Goal: Transaction & Acquisition: Download file/media

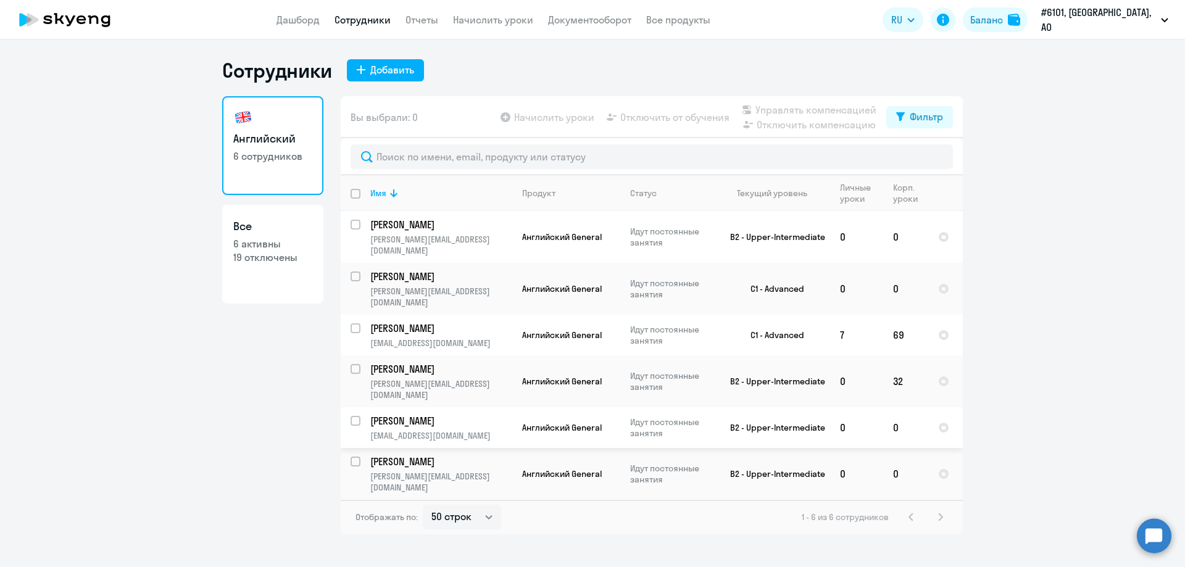
select select "50"
click at [974, 19] on div "Баланс" at bounding box center [986, 19] width 33 height 15
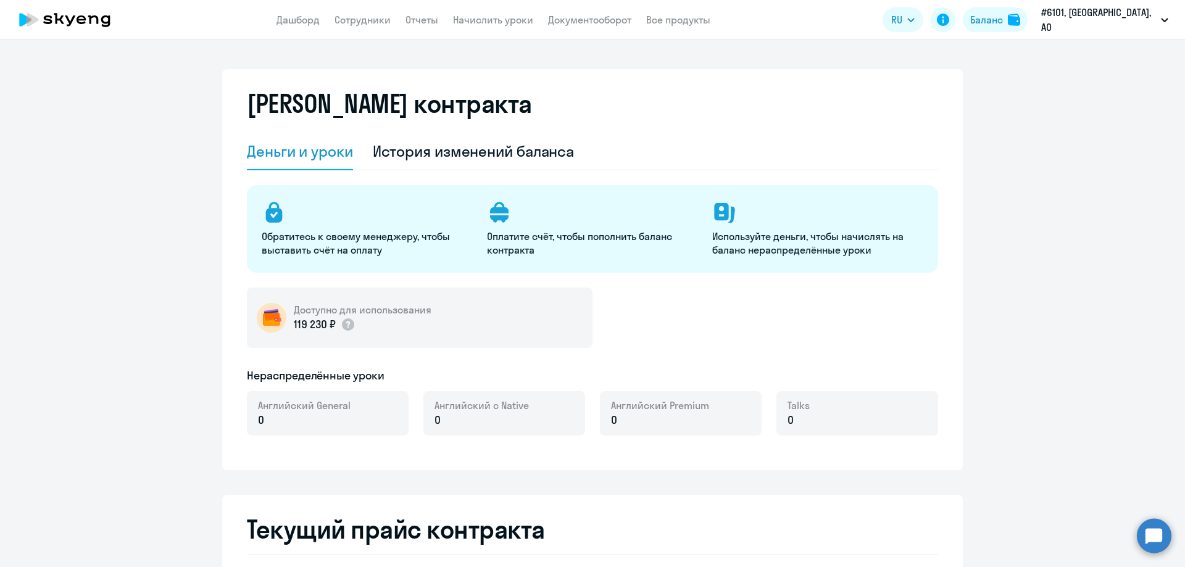
select select "english_adult_not_native_speaker"
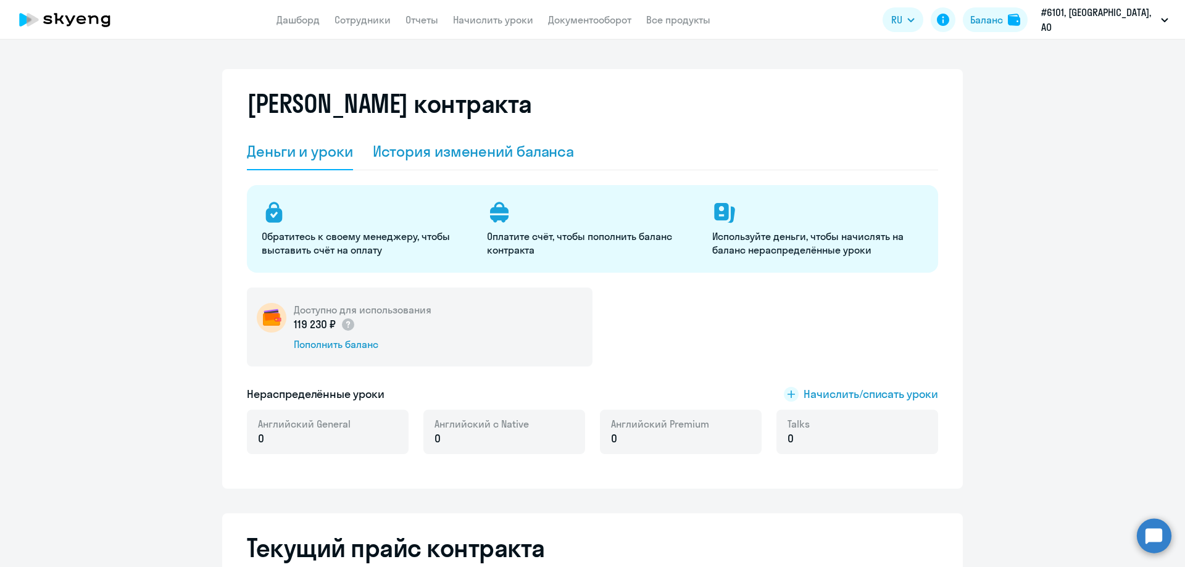
click at [412, 155] on div "История изменений баланса" at bounding box center [474, 151] width 202 height 20
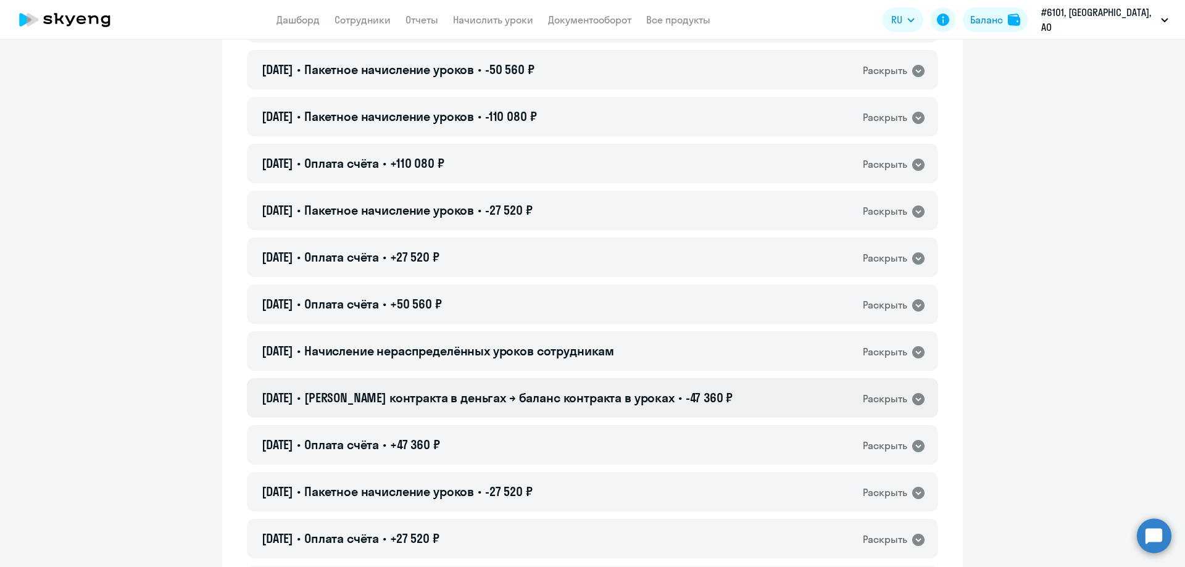
scroll to position [370, 0]
click at [914, 401] on icon at bounding box center [918, 399] width 12 height 12
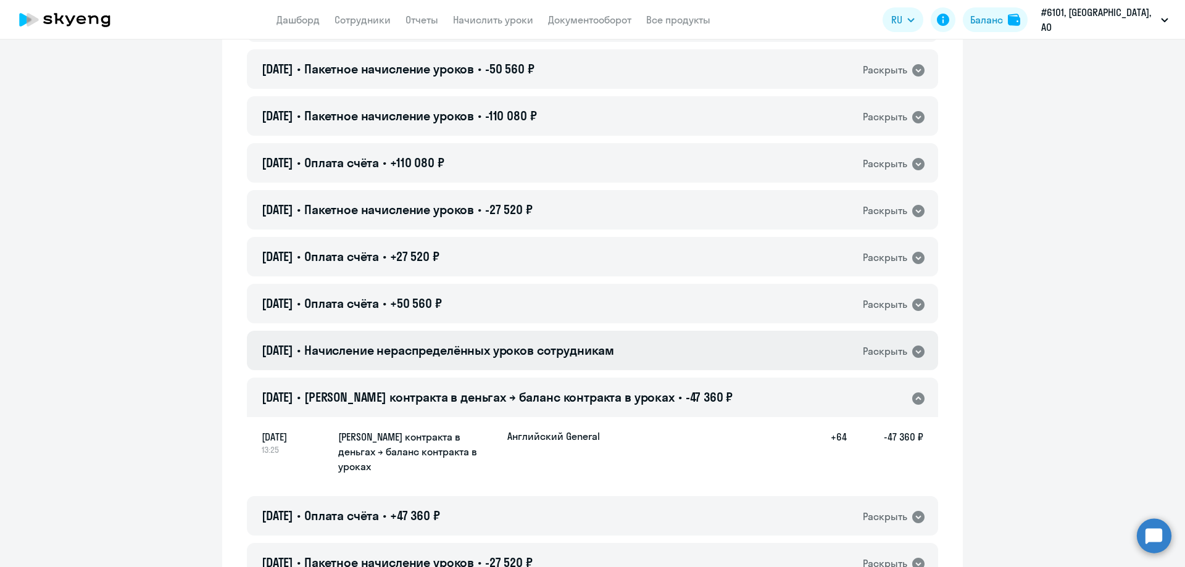
click at [914, 353] on icon at bounding box center [918, 351] width 15 height 15
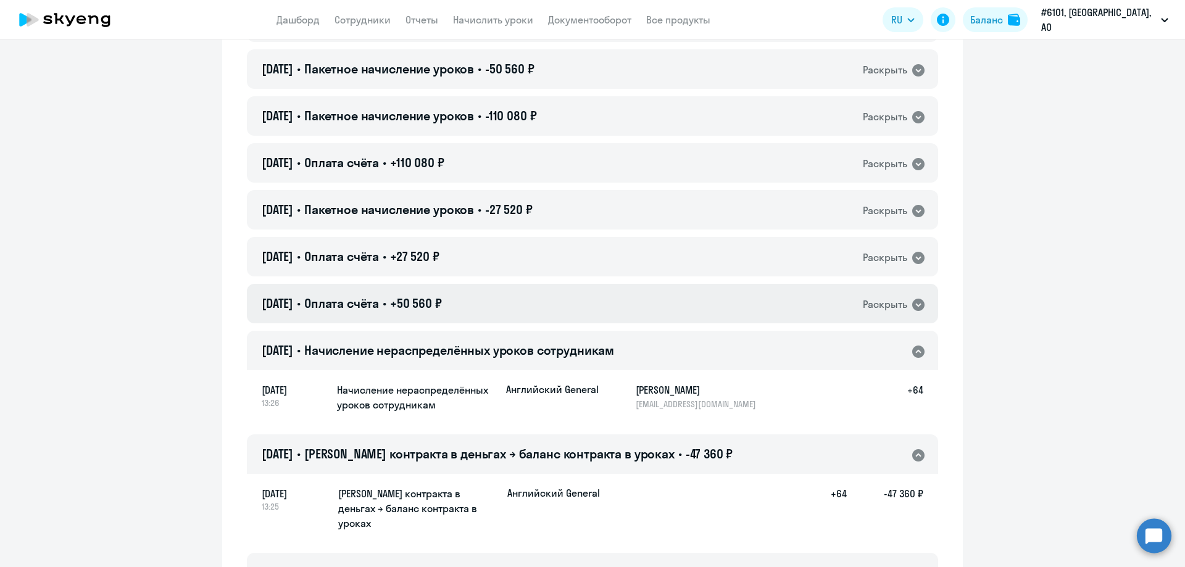
click at [914, 306] on icon at bounding box center [918, 305] width 15 height 15
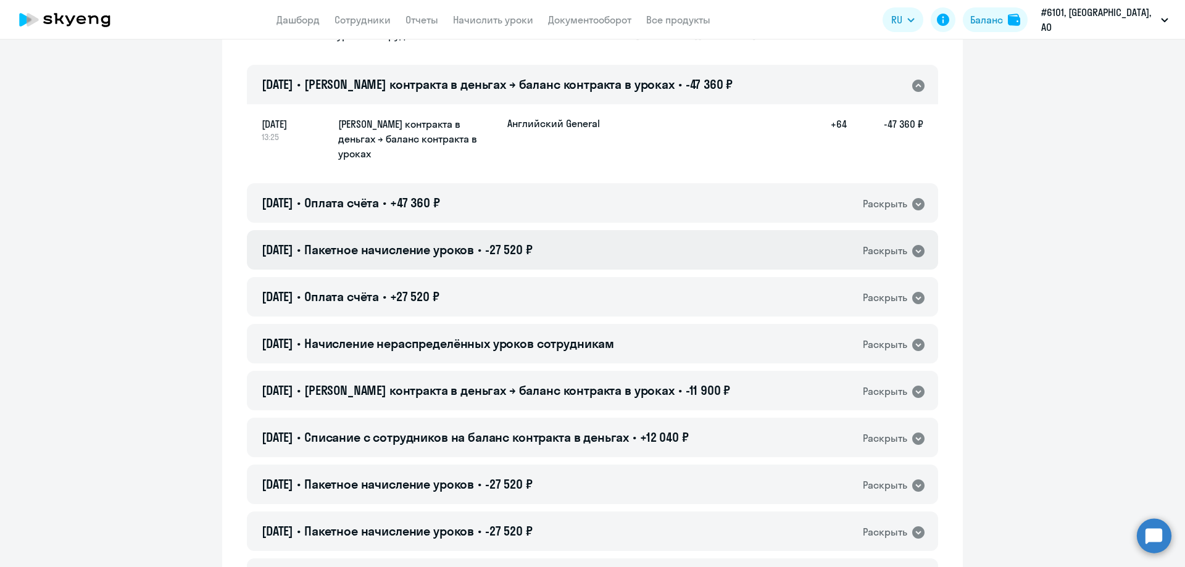
scroll to position [803, 0]
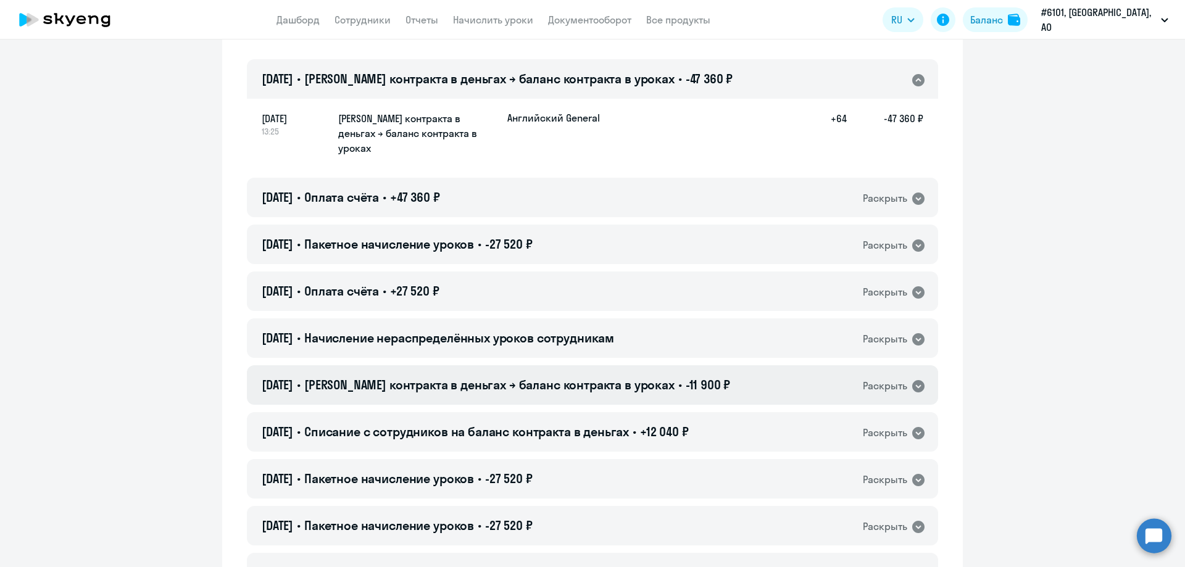
click at [912, 380] on icon at bounding box center [918, 386] width 12 height 12
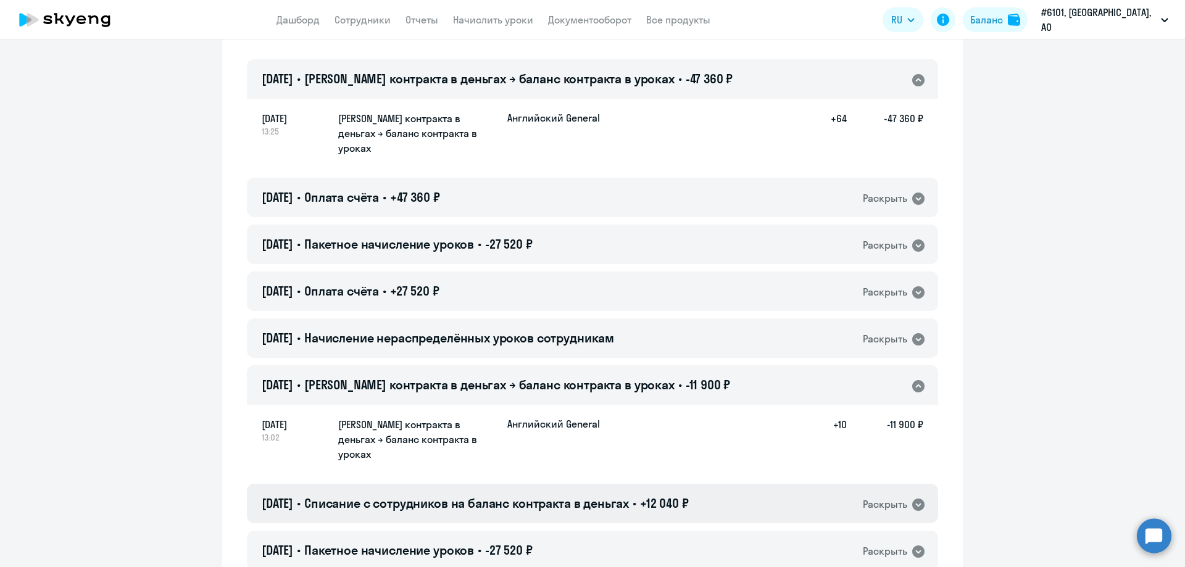
click at [912, 499] on icon at bounding box center [918, 505] width 12 height 12
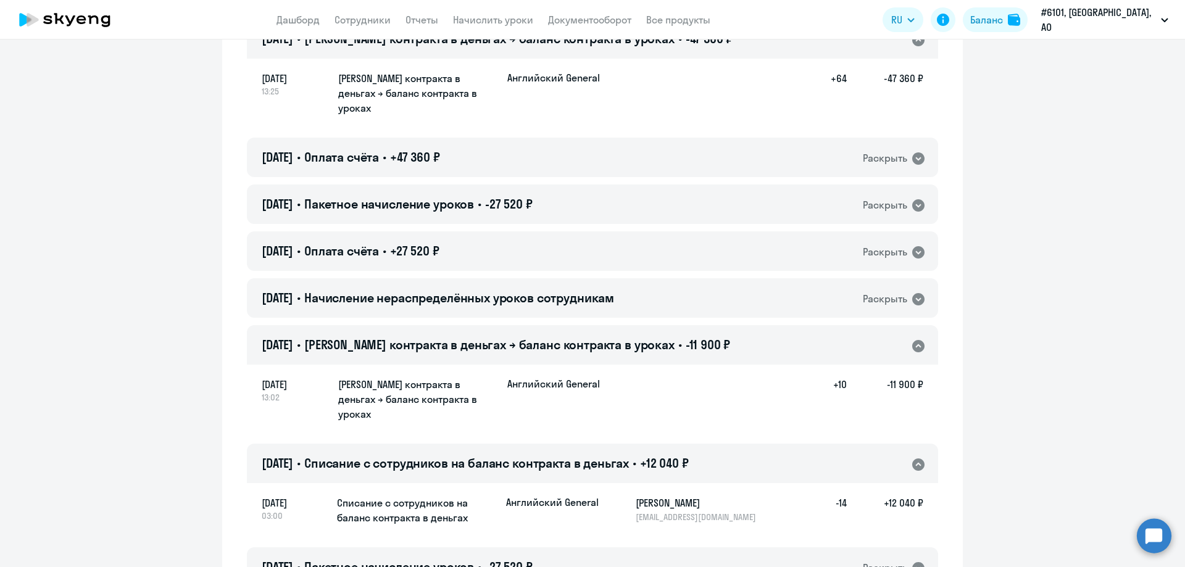
scroll to position [864, 0]
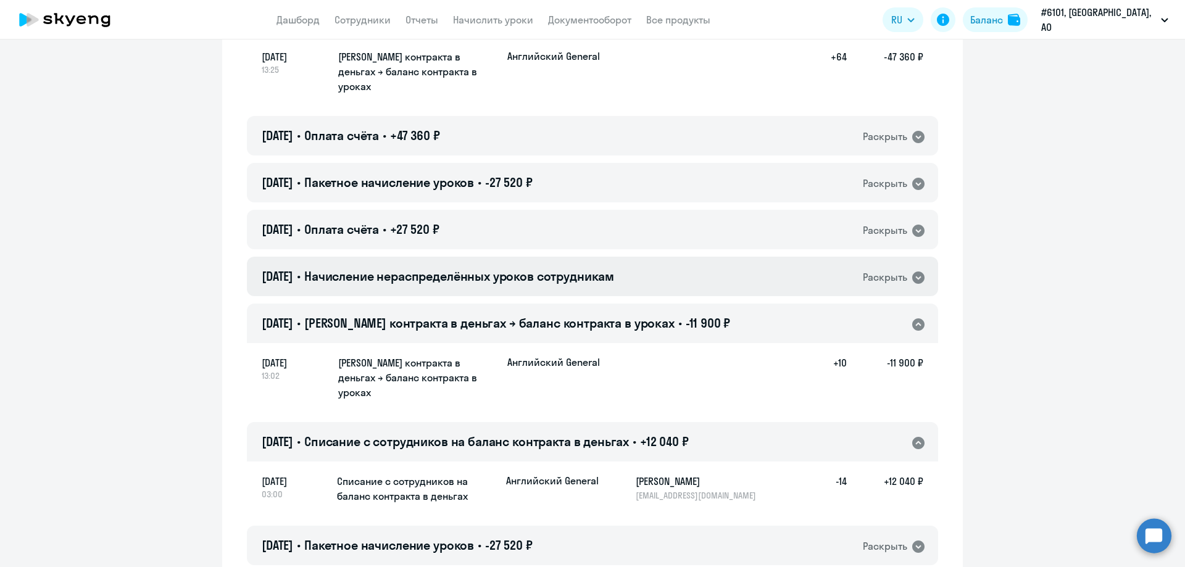
click at [915, 272] on icon at bounding box center [918, 278] width 12 height 12
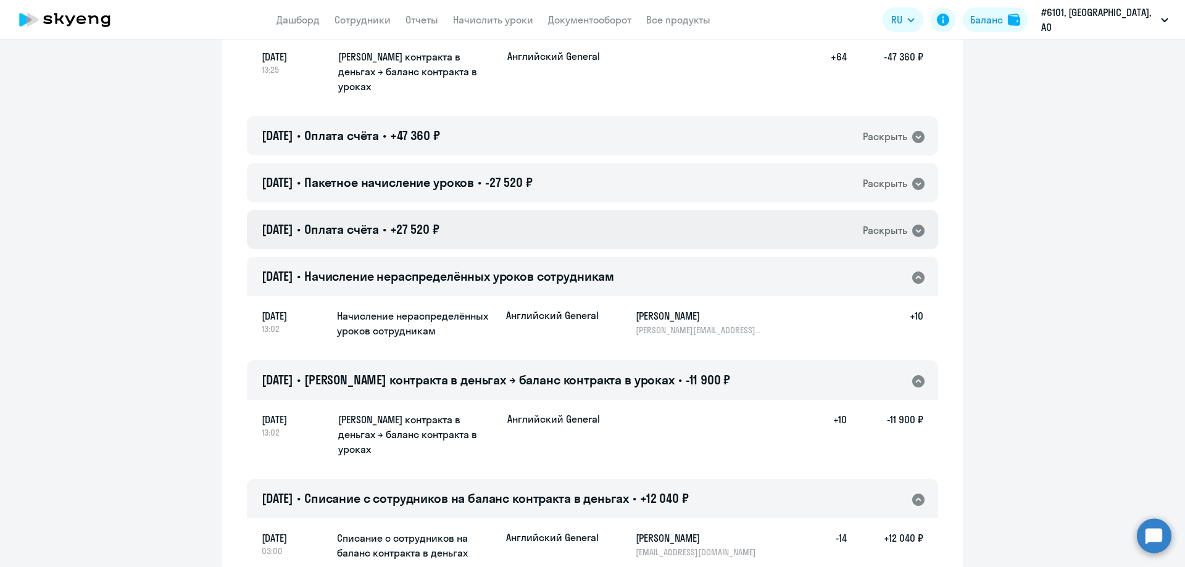
click at [917, 225] on icon at bounding box center [918, 231] width 12 height 12
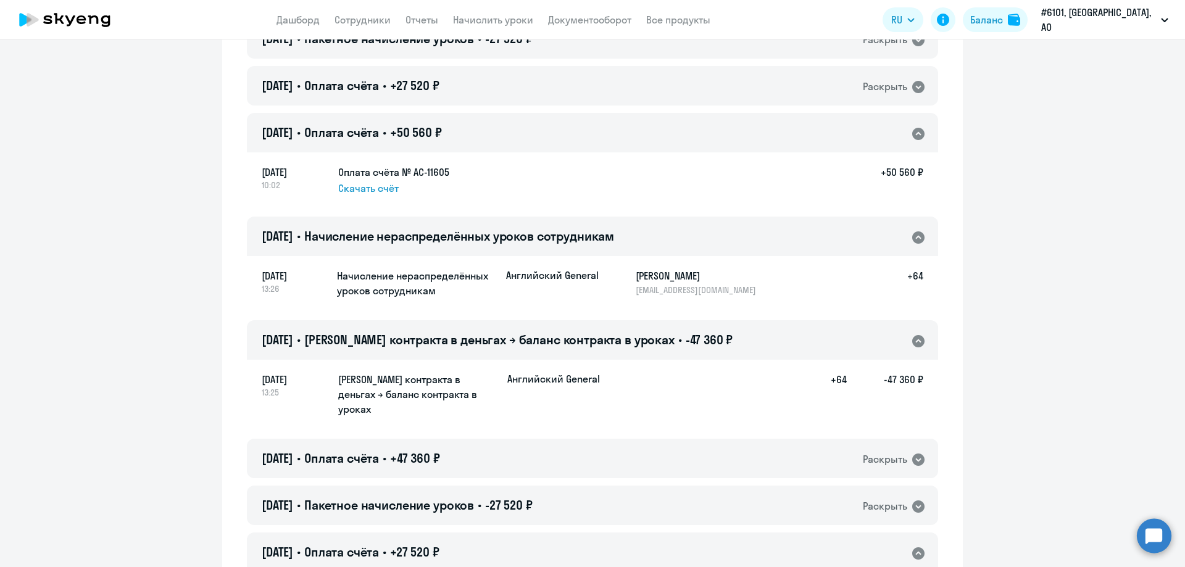
scroll to position [432, 0]
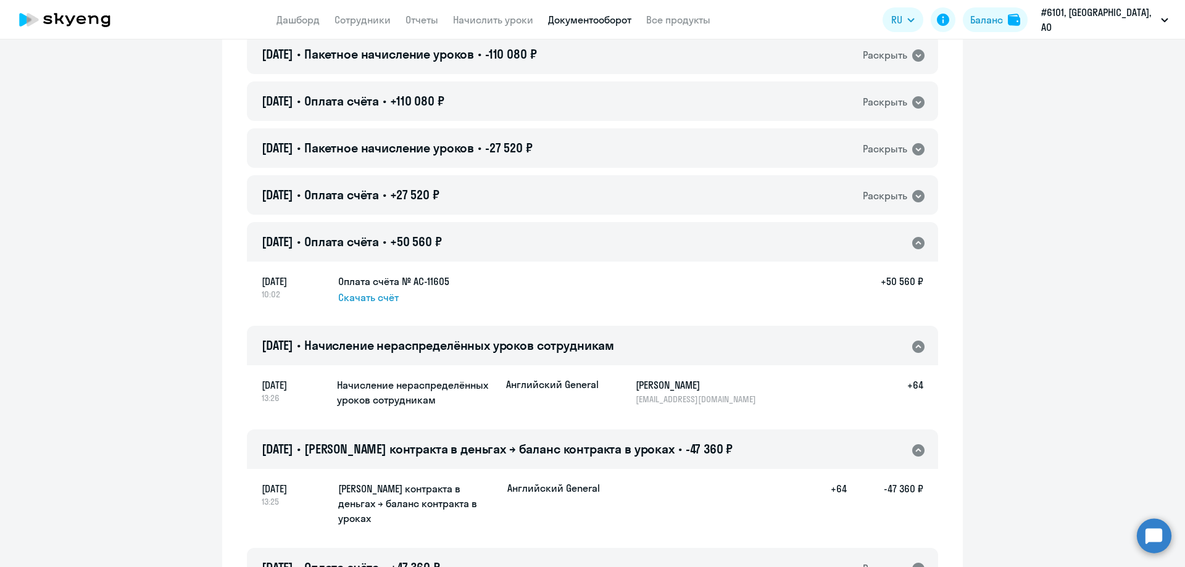
click at [567, 19] on link "Документооборот" at bounding box center [589, 20] width 83 height 12
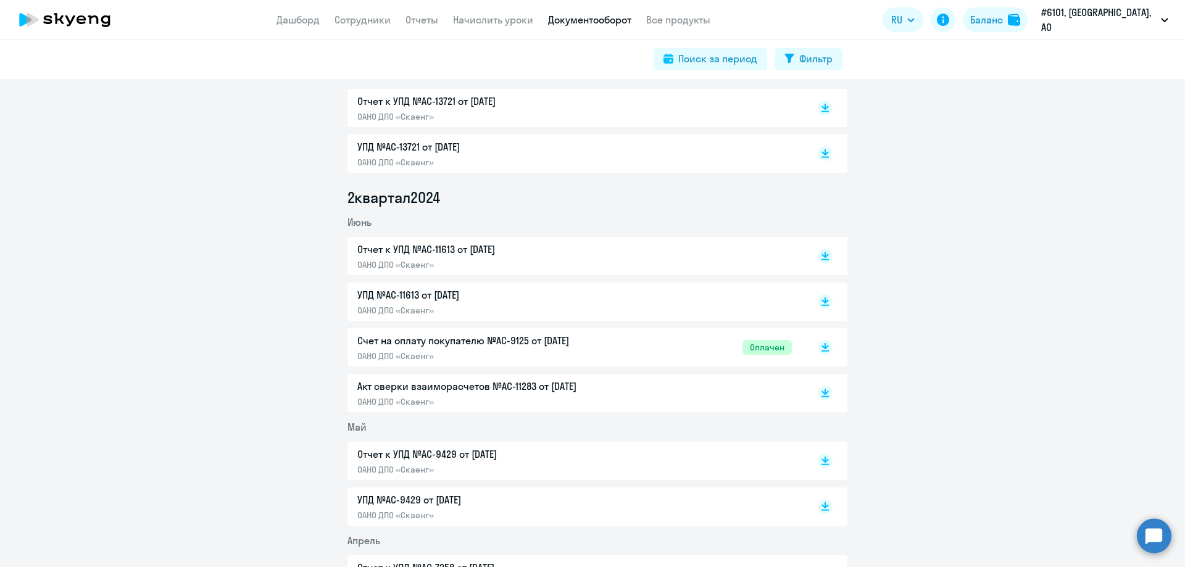
scroll to position [2037, 0]
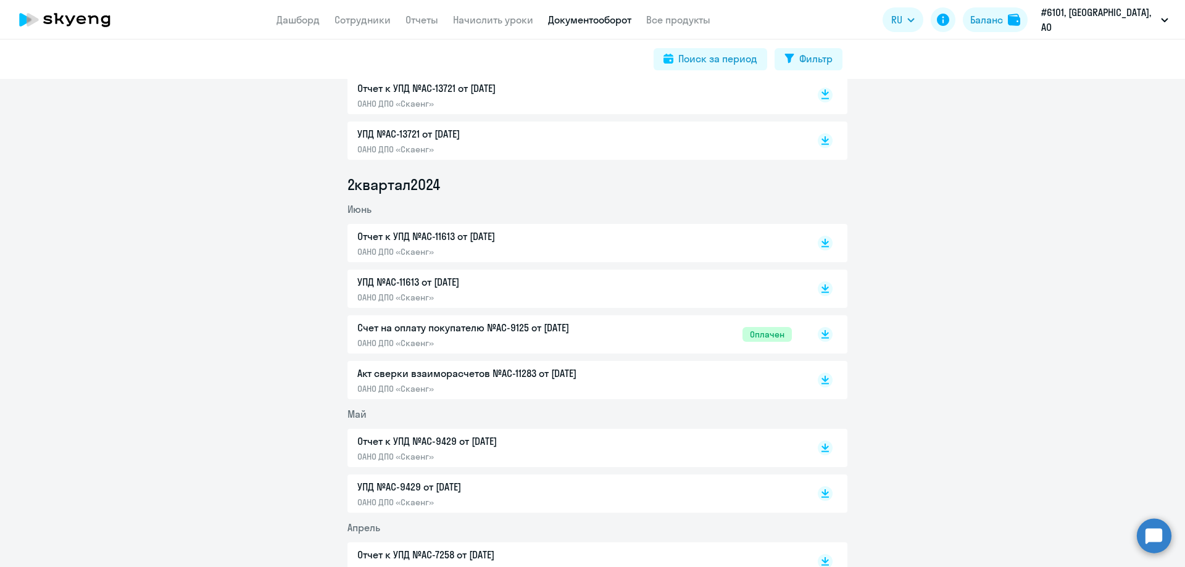
click at [818, 94] on rect at bounding box center [825, 95] width 15 height 15
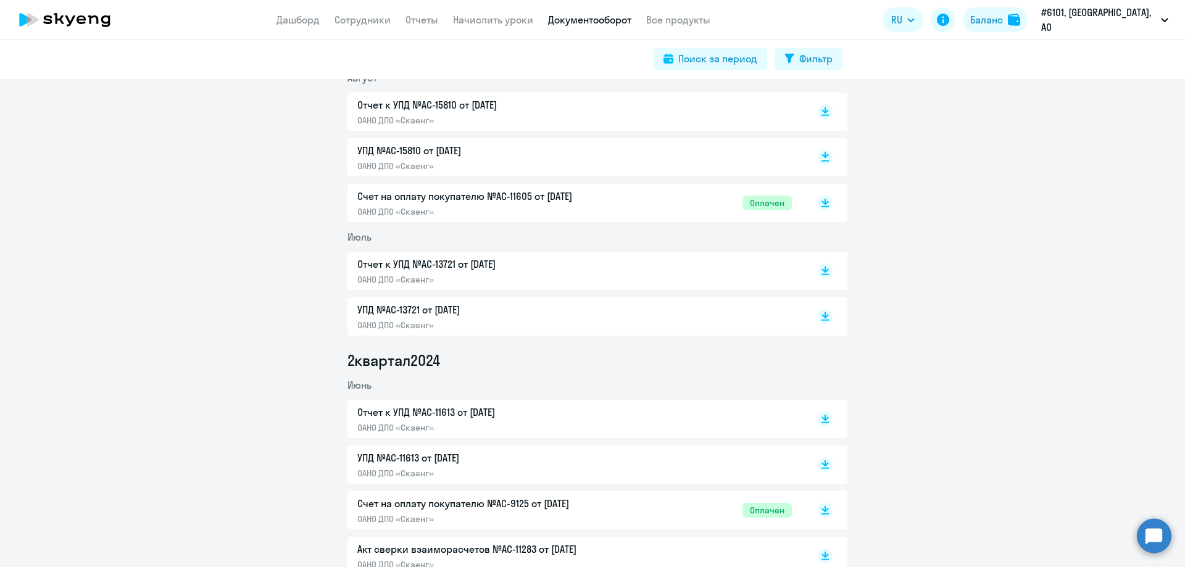
scroll to position [1852, 0]
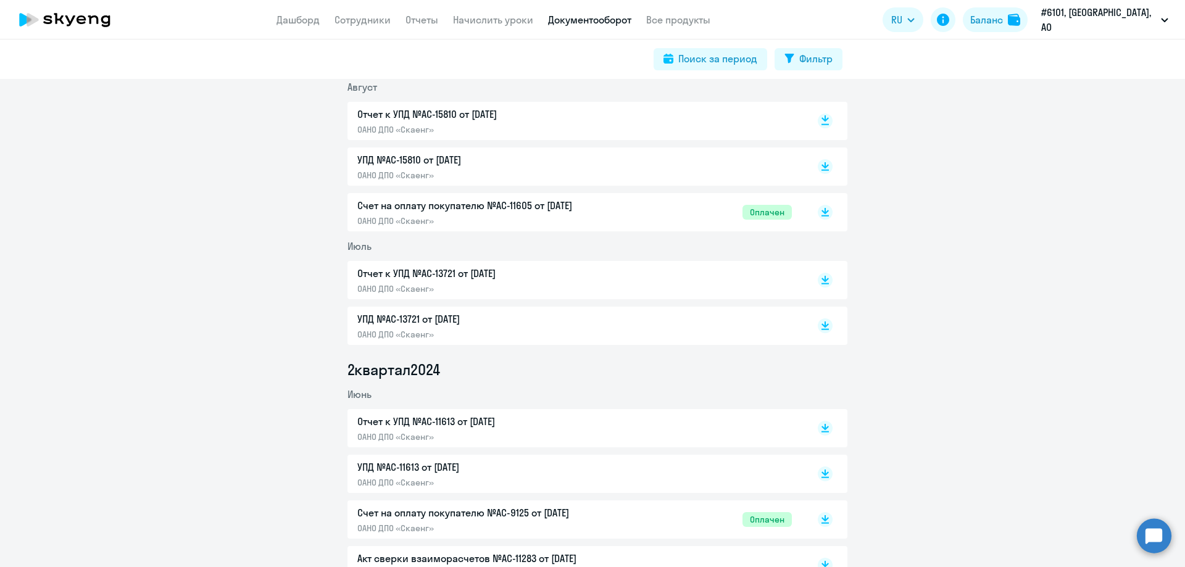
click at [818, 120] on rect at bounding box center [825, 121] width 15 height 15
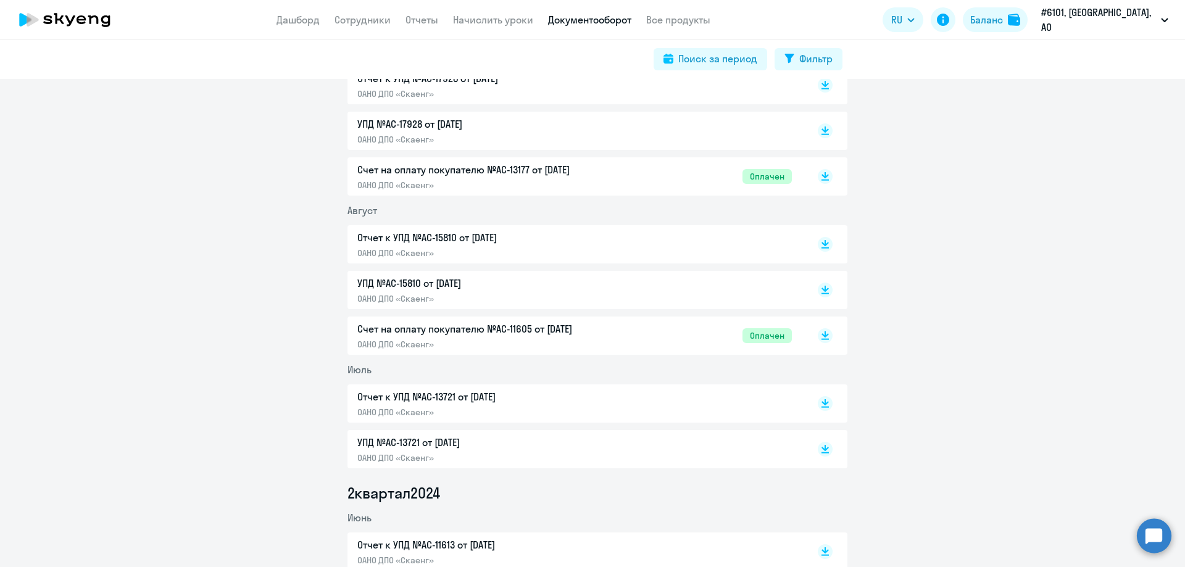
scroll to position [1667, 0]
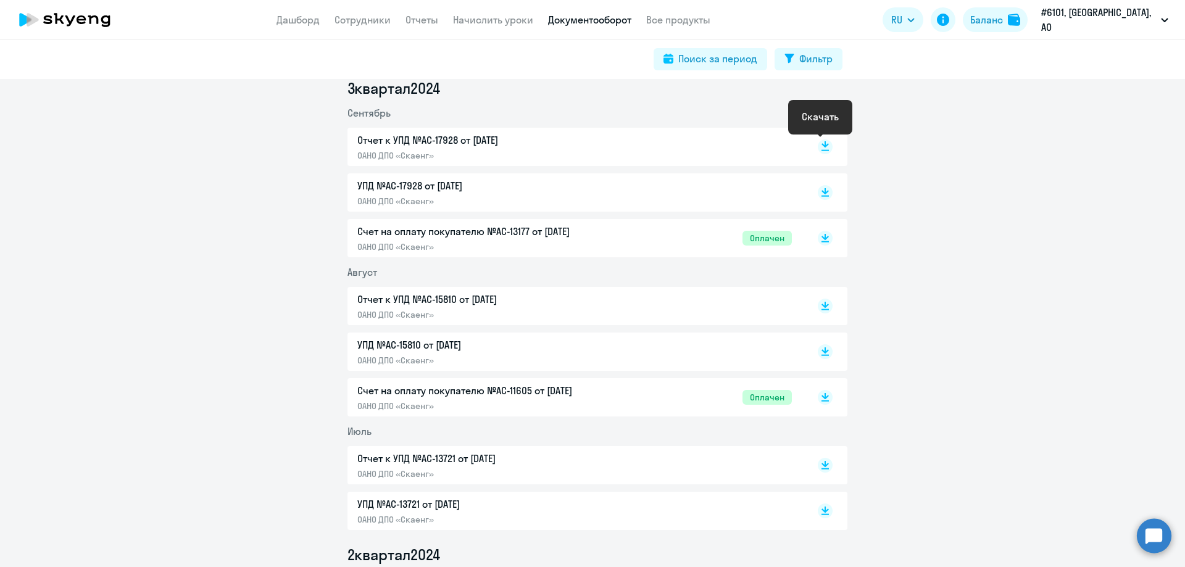
click at [818, 146] on rect at bounding box center [825, 147] width 15 height 15
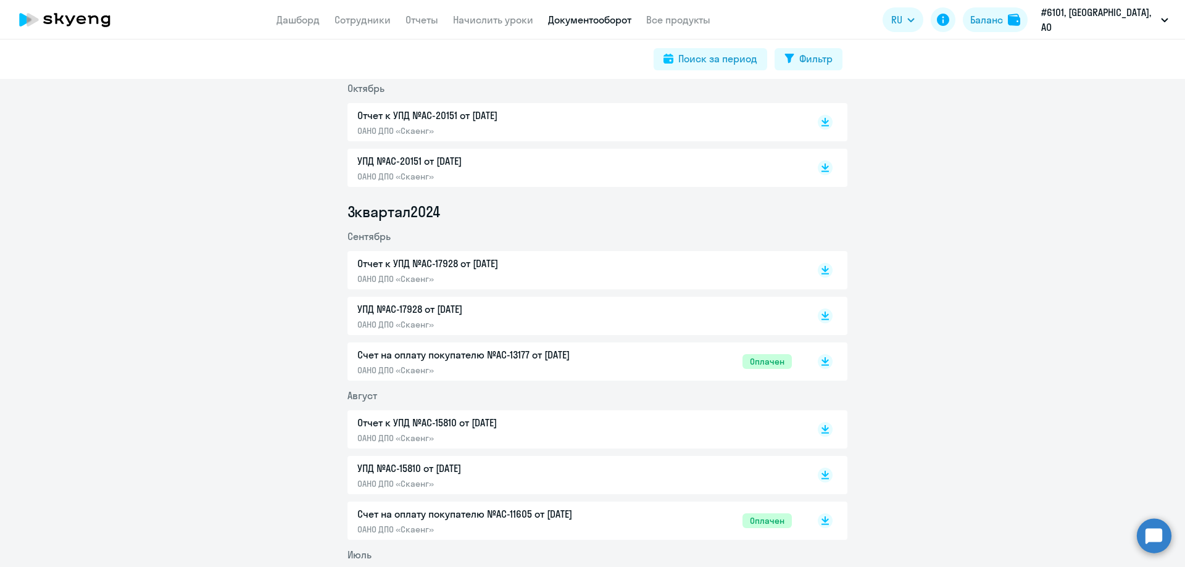
scroll to position [1482, 0]
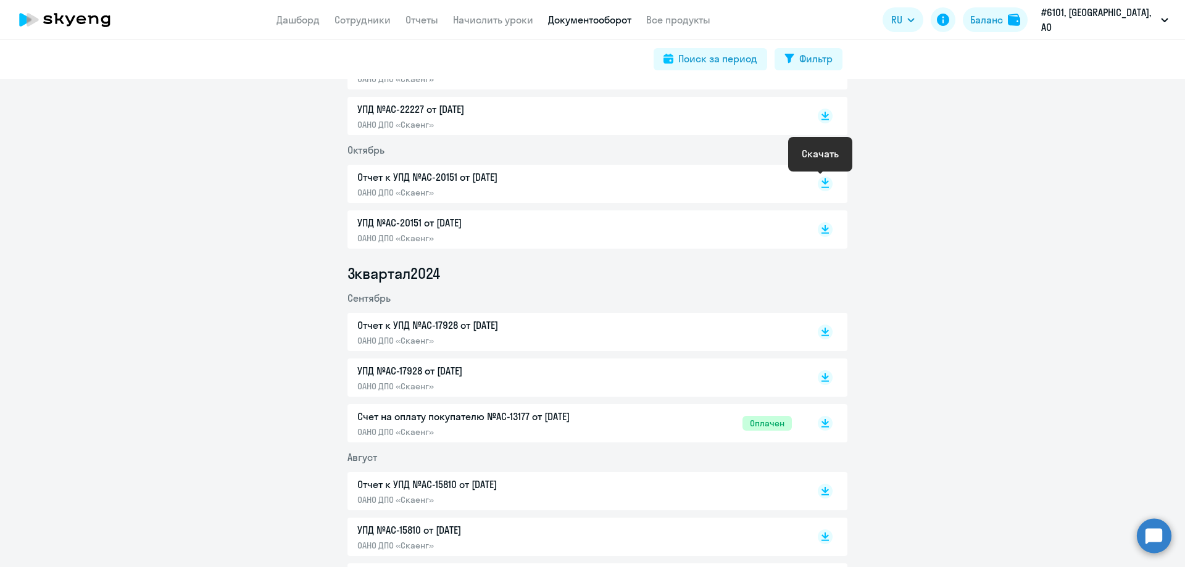
click at [822, 180] on icon at bounding box center [825, 181] width 7 height 6
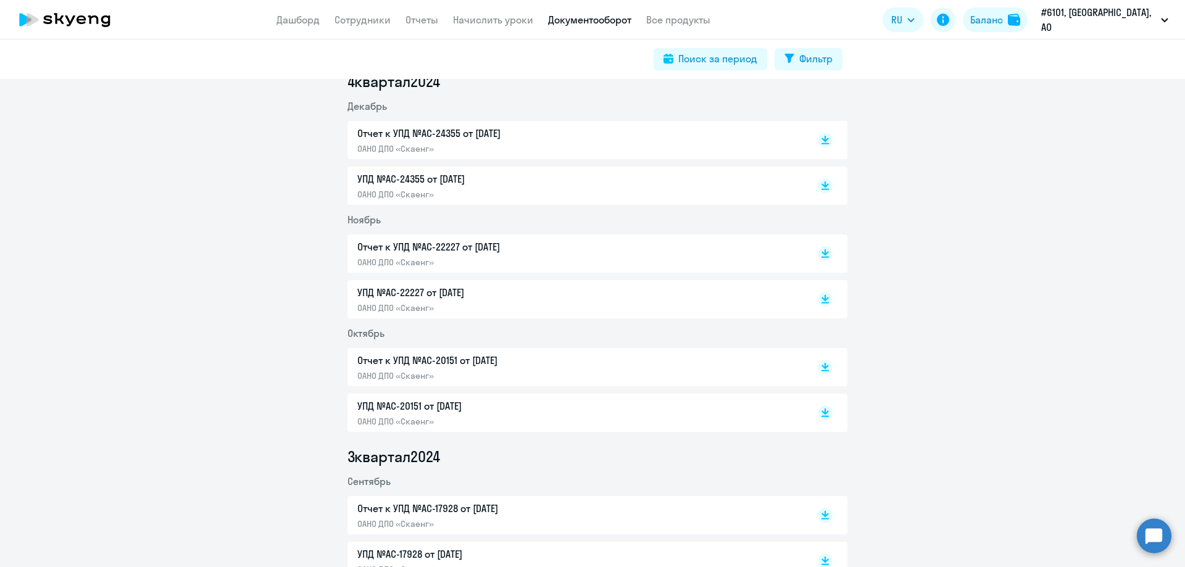
scroll to position [1296, 0]
click at [818, 140] on rect at bounding box center [825, 142] width 15 height 15
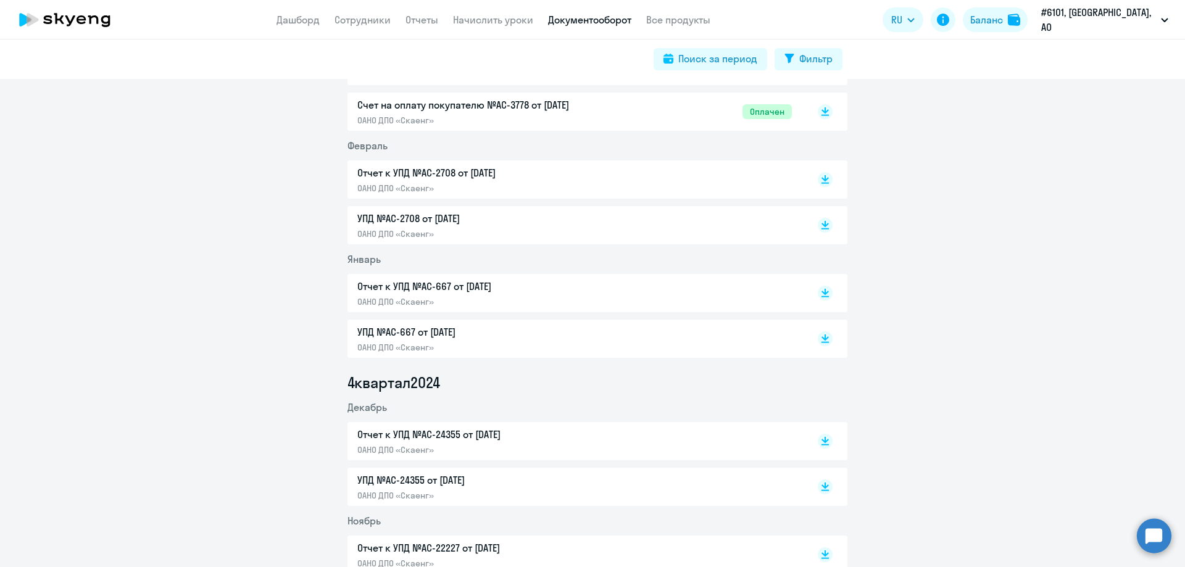
scroll to position [988, 0]
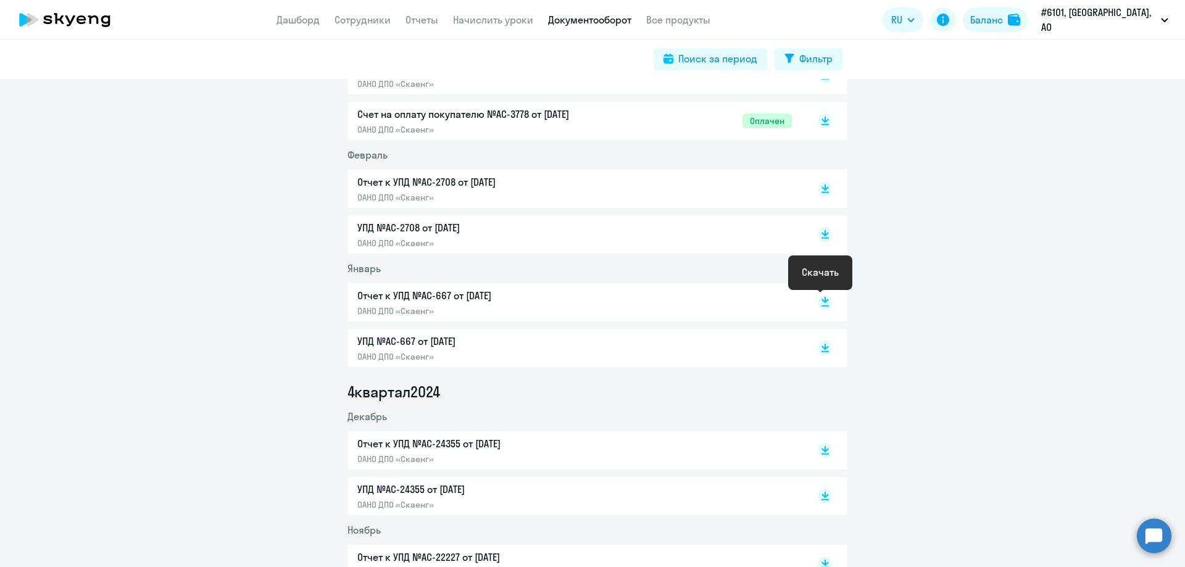
click at [822, 299] on icon at bounding box center [825, 300] width 7 height 6
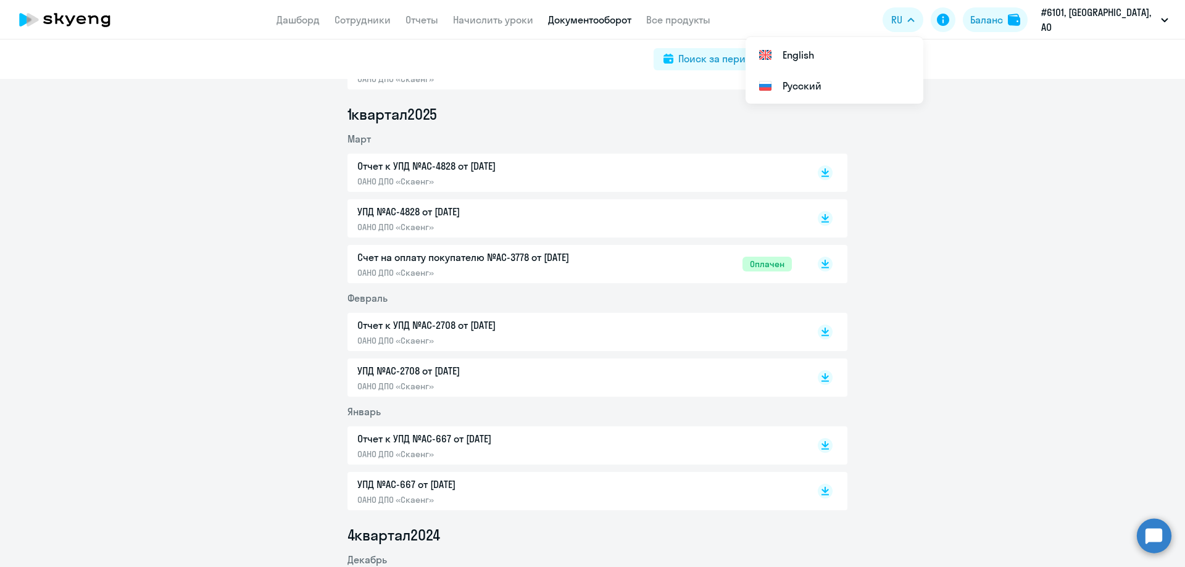
scroll to position [864, 0]
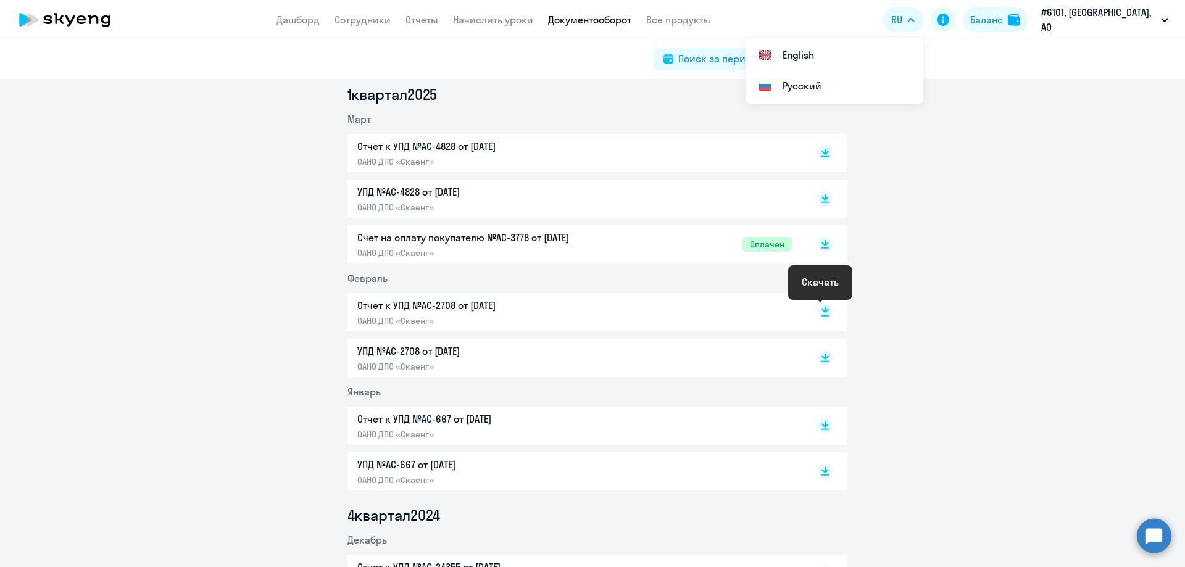
click at [818, 311] on rect at bounding box center [825, 312] width 15 height 15
click at [818, 152] on rect at bounding box center [825, 153] width 15 height 15
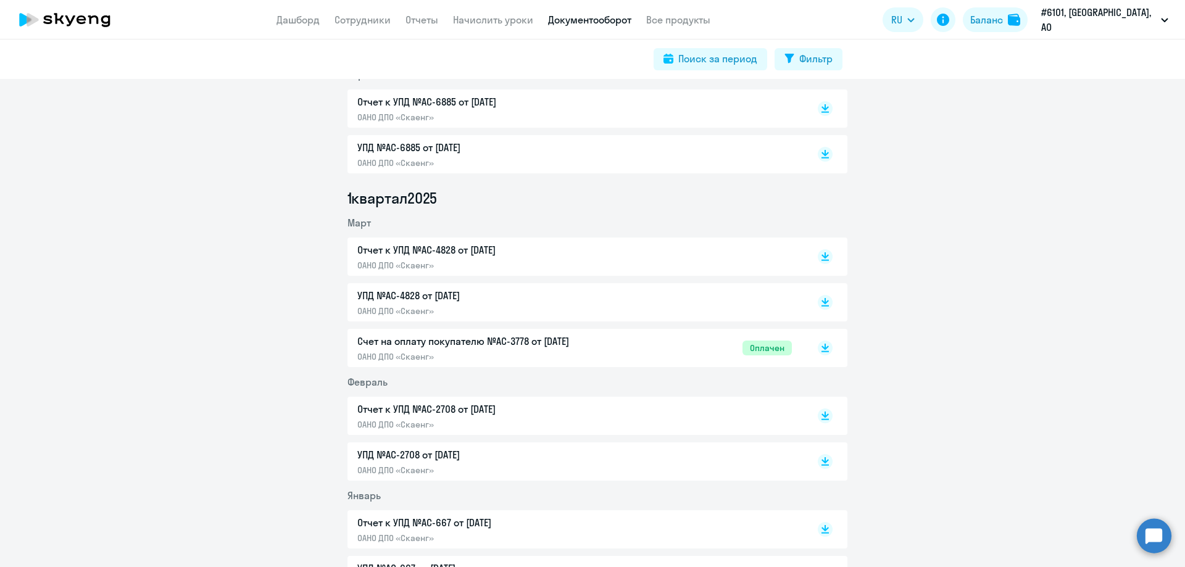
scroll to position [741, 0]
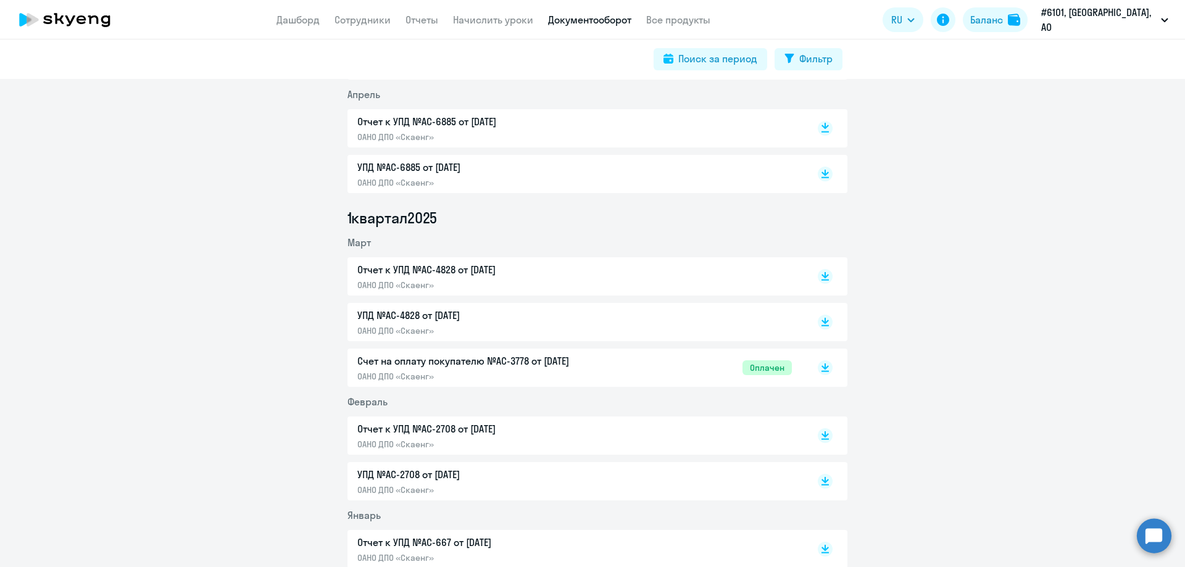
click at [822, 128] on icon at bounding box center [825, 126] width 7 height 6
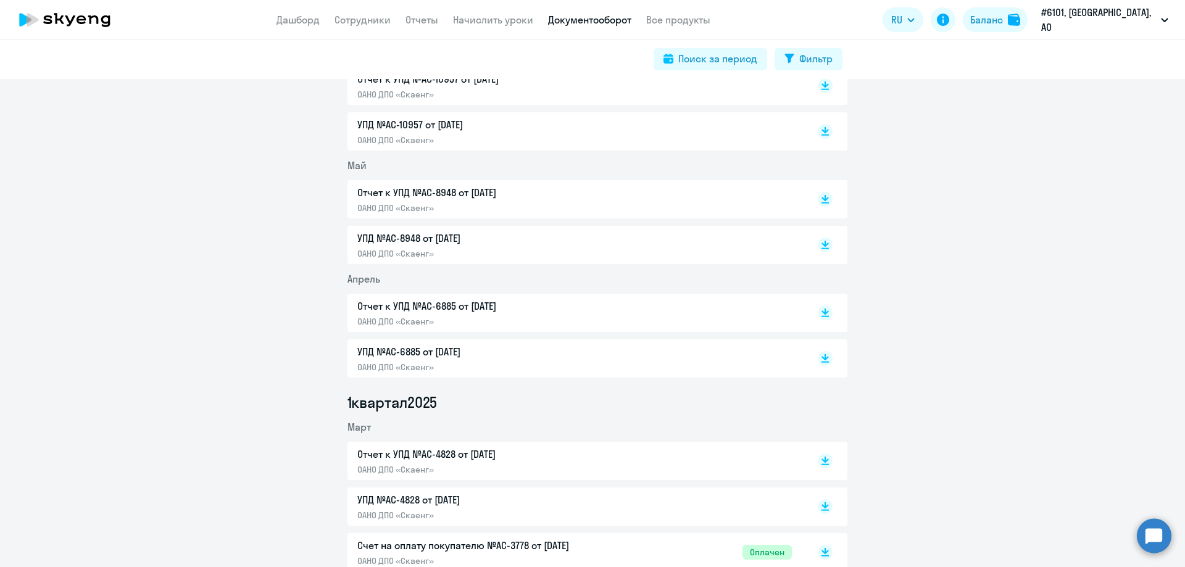
scroll to position [556, 0]
click at [821, 202] on rect at bounding box center [825, 200] width 15 height 15
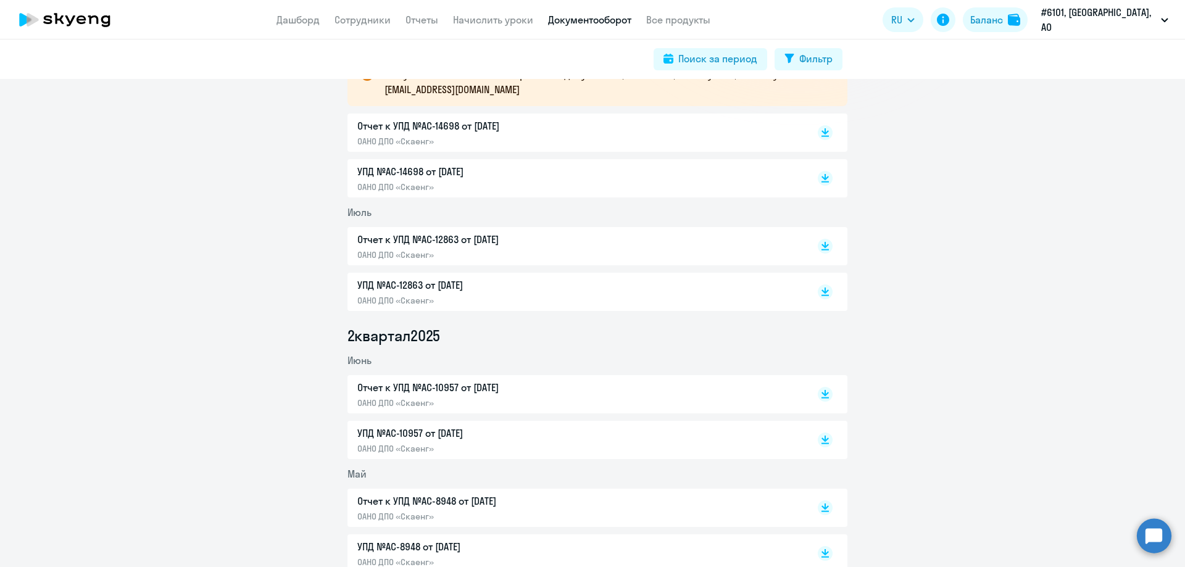
scroll to position [247, 0]
click at [822, 246] on icon at bounding box center [825, 244] width 7 height 6
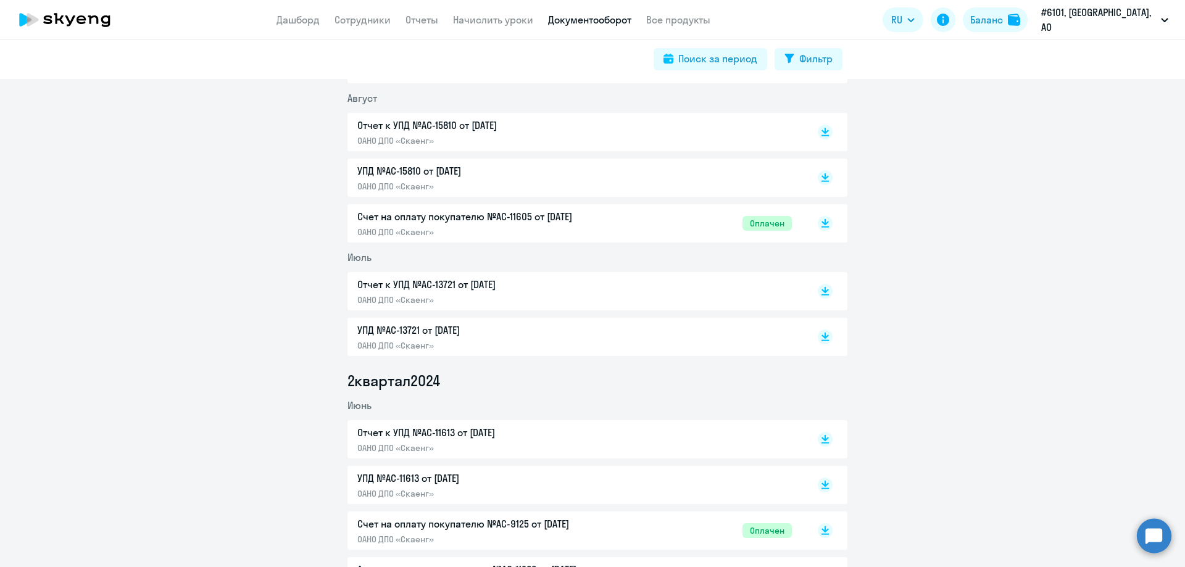
scroll to position [1914, 0]
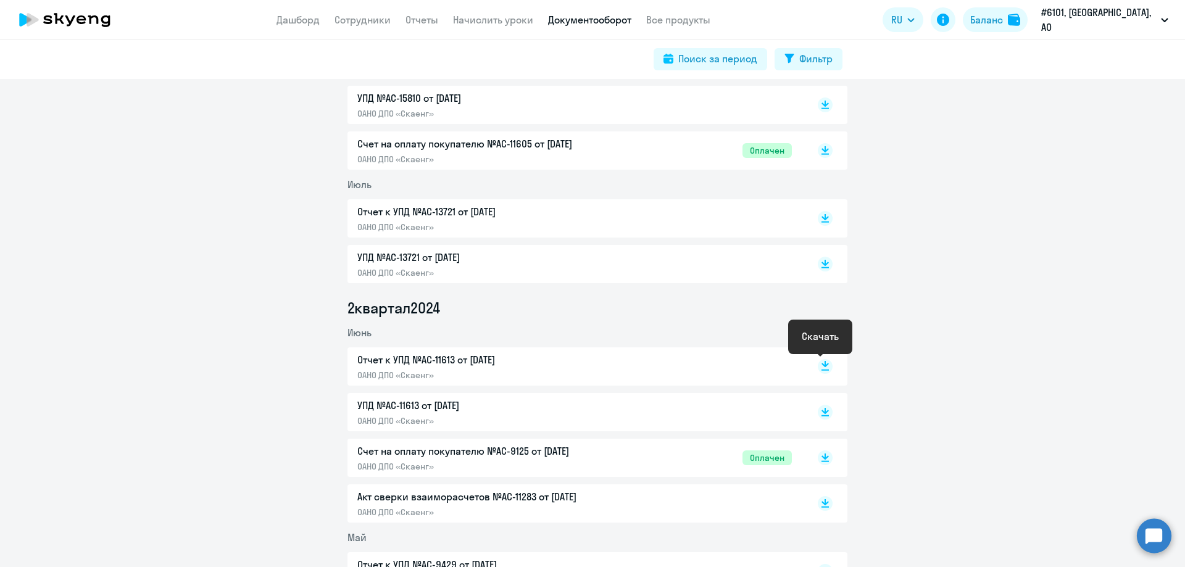
click at [822, 370] on icon at bounding box center [825, 370] width 7 height 1
